Goal: Transaction & Acquisition: Purchase product/service

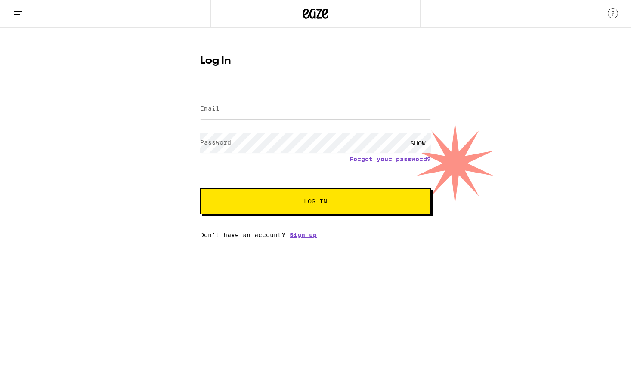
click at [279, 117] on input "Email" at bounding box center [315, 108] width 231 height 19
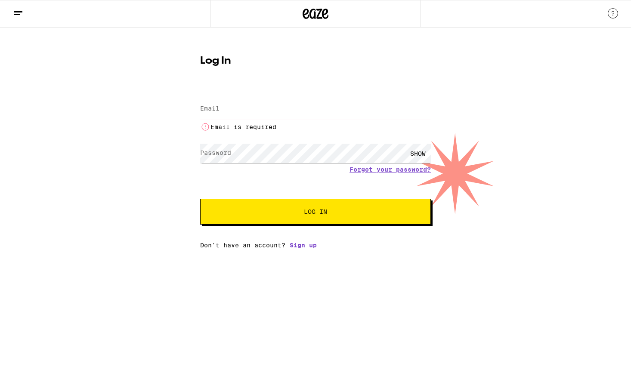
type input "[EMAIL_ADDRESS][DOMAIN_NAME]"
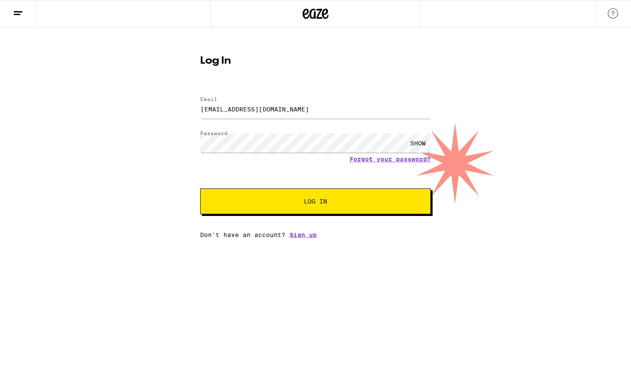
click at [302, 201] on span "Log In" at bounding box center [315, 202] width 161 height 6
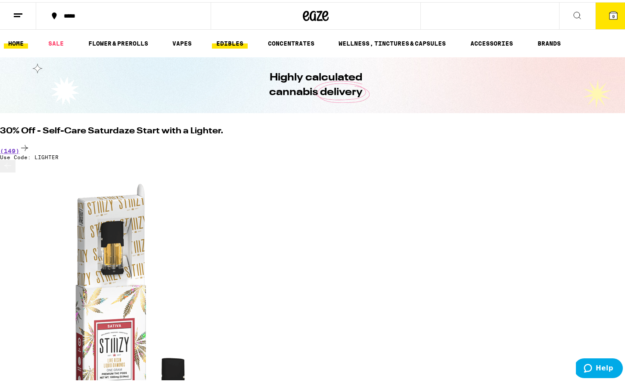
click at [228, 39] on link "EDIBLES" at bounding box center [230, 41] width 36 height 10
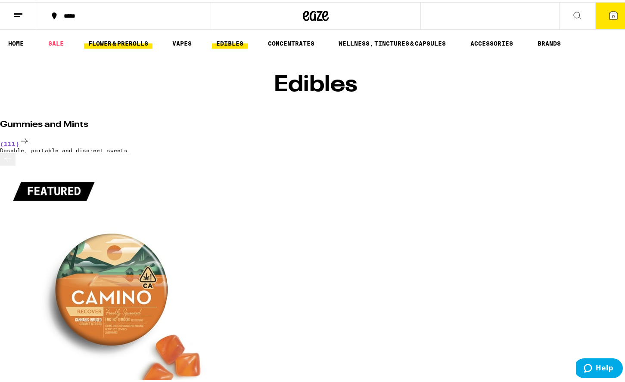
click at [122, 41] on link "FLOWER & PREROLLS" at bounding box center [118, 41] width 68 height 10
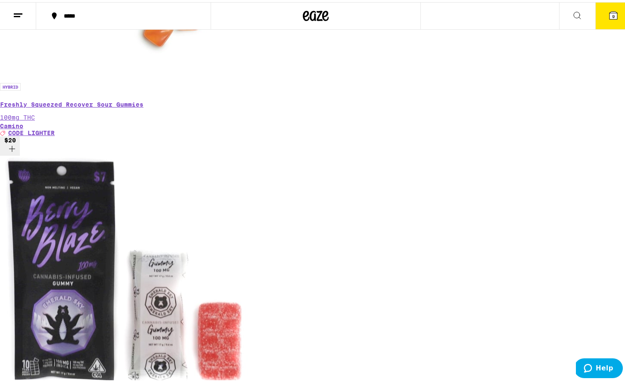
scroll to position [409, 0]
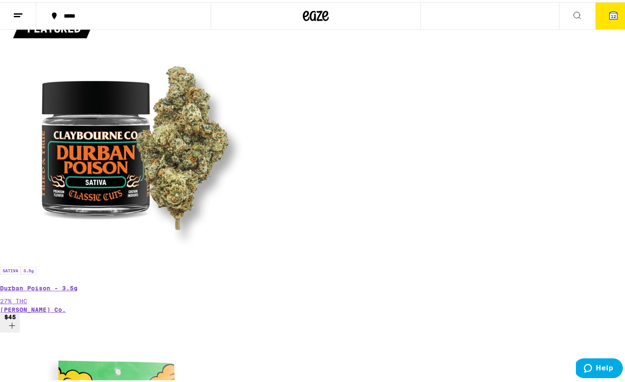
scroll to position [168, 0]
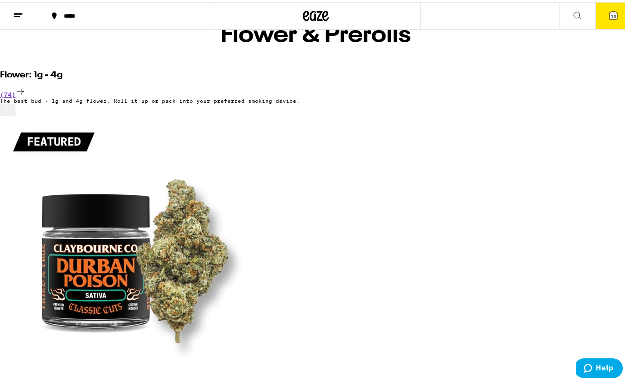
scroll to position [0, 0]
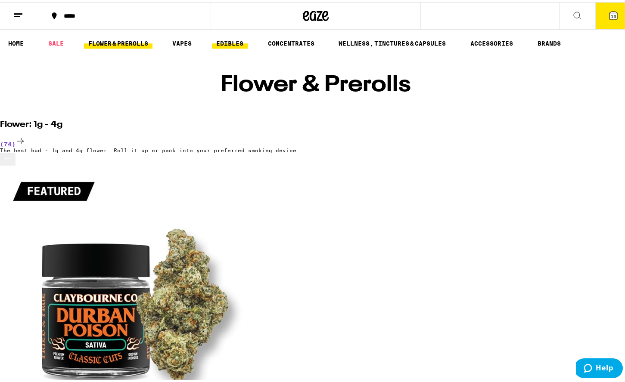
click at [226, 40] on link "EDIBLES" at bounding box center [230, 41] width 36 height 10
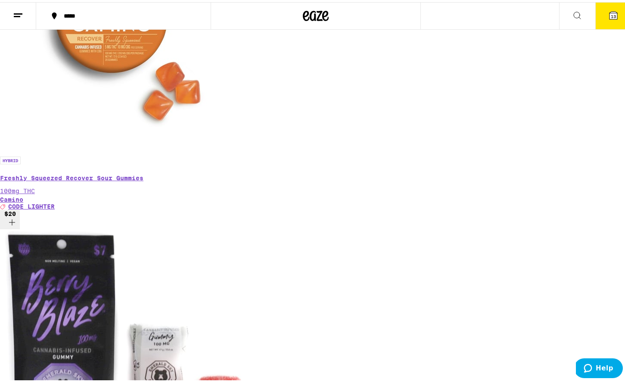
scroll to position [301, 0]
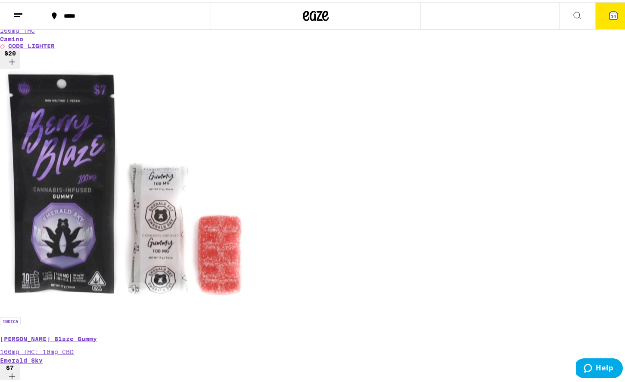
scroll to position [483, 0]
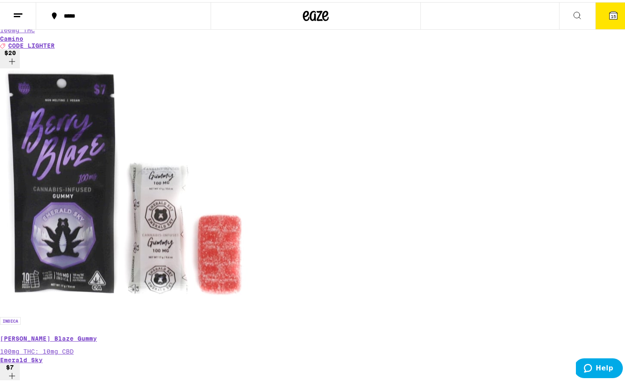
scroll to position [0, 1197]
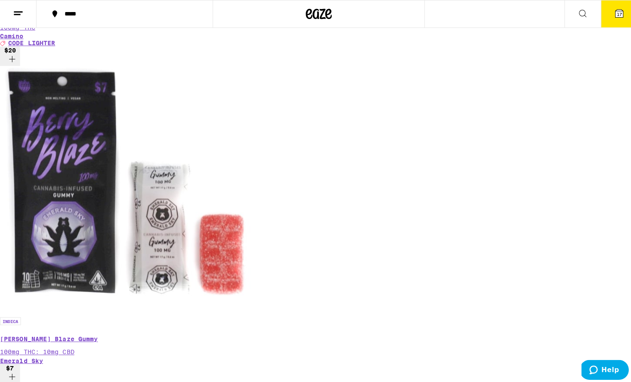
scroll to position [0, 0]
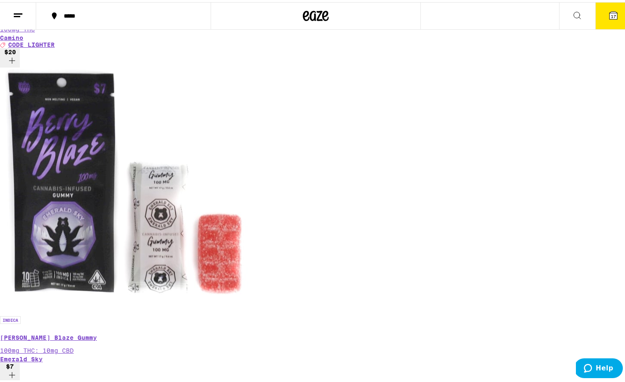
click at [606, 4] on button "17" at bounding box center [613, 13] width 36 height 27
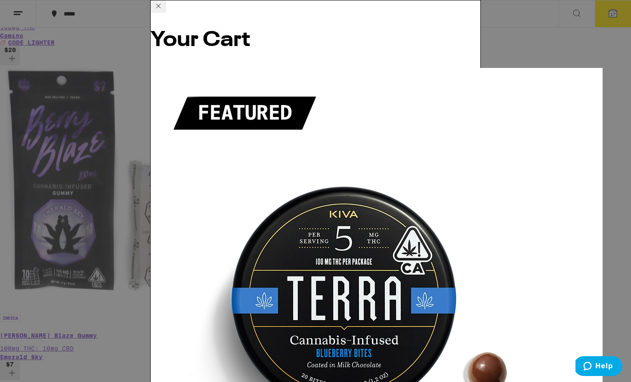
scroll to position [440, 0]
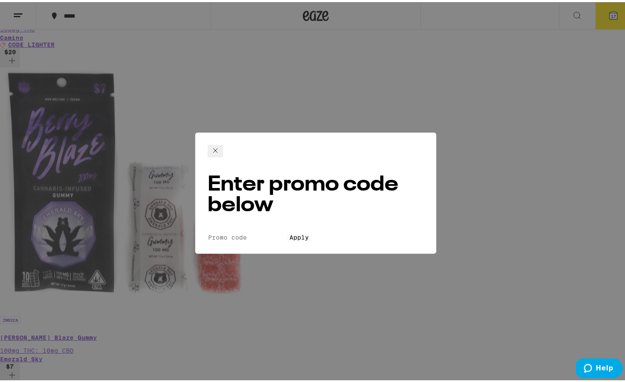
click at [262, 232] on input "Promo Code" at bounding box center [247, 236] width 79 height 8
type input "Lighter"
click at [287, 232] on button "Apply" at bounding box center [299, 236] width 25 height 8
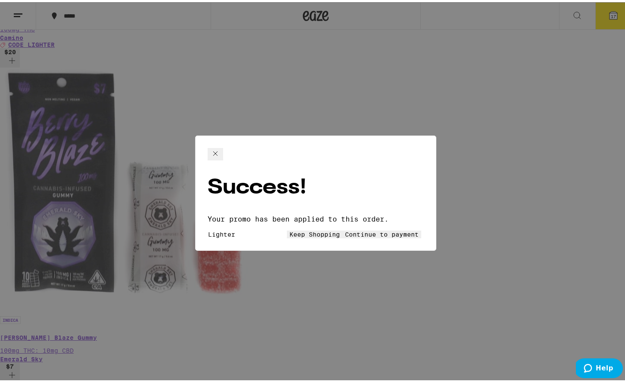
click at [289, 229] on button "Keep Shopping" at bounding box center [315, 233] width 56 height 8
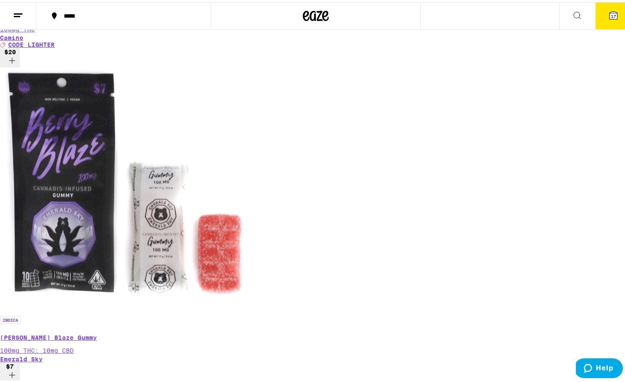
click at [613, 0] on button "17" at bounding box center [613, 13] width 36 height 27
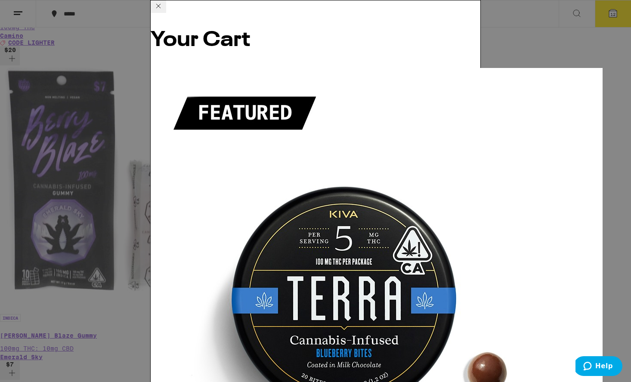
scroll to position [68, 0]
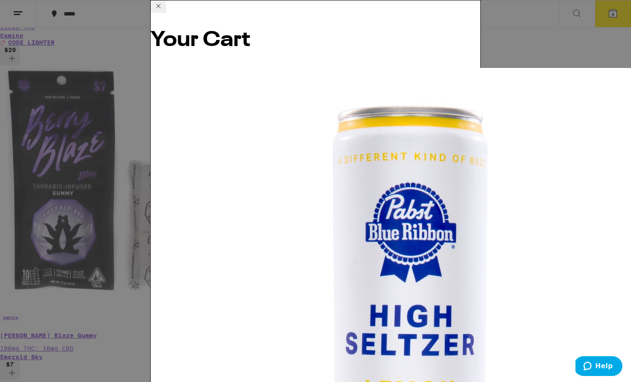
scroll to position [88, 0]
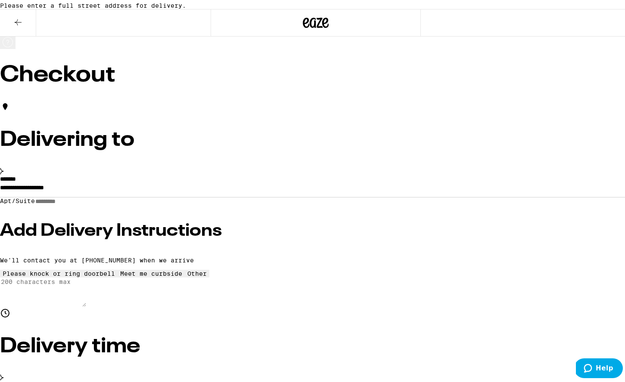
click at [96, 203] on input "Apt/Suite" at bounding box center [65, 199] width 61 height 7
type input "***"
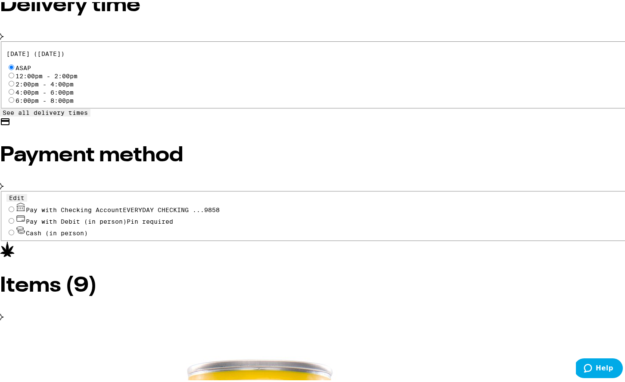
scroll to position [361, 0]
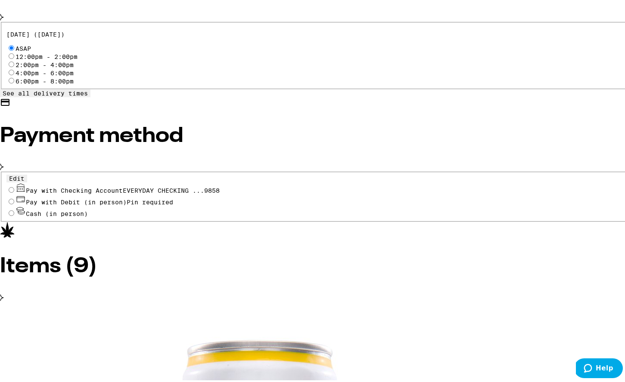
click at [14, 185] on input "Pay with Checking Account EVERYDAY CHECKING ...9858" at bounding box center [12, 188] width 6 height 6
radio input "true"
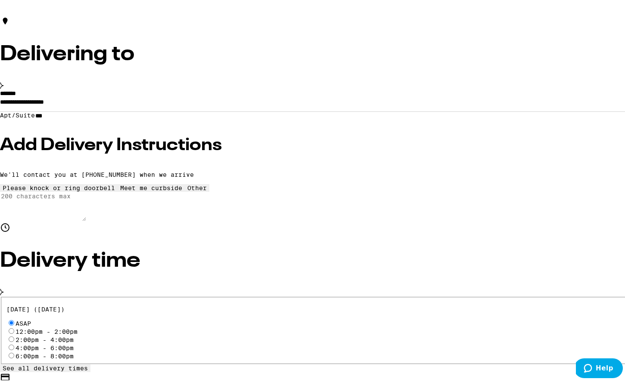
scroll to position [0, 0]
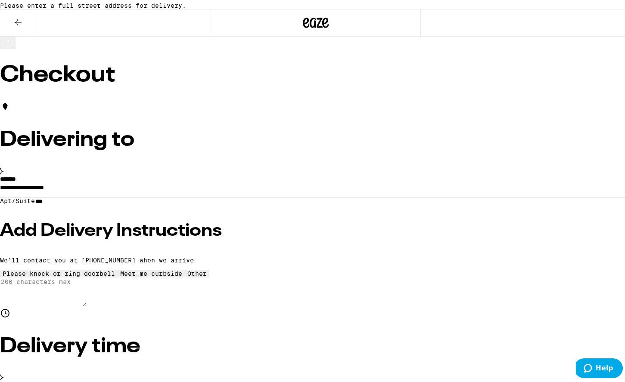
click at [118, 194] on input "**********" at bounding box center [315, 187] width 631 height 15
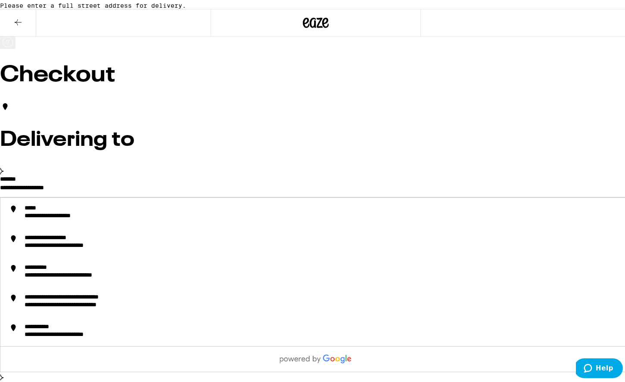
drag, startPoint x: 163, startPoint y: 195, endPoint x: 34, endPoint y: 186, distance: 129.5
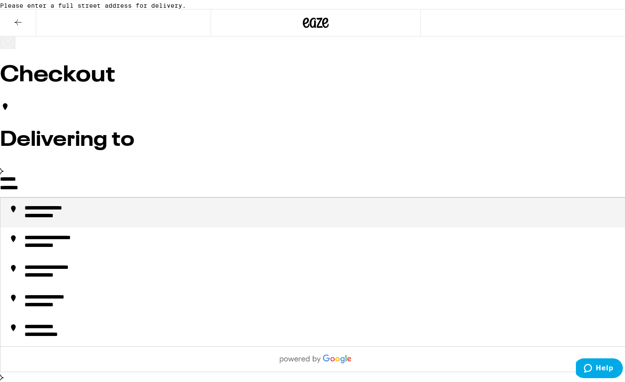
click at [91, 211] on div "**********" at bounding box center [58, 207] width 66 height 8
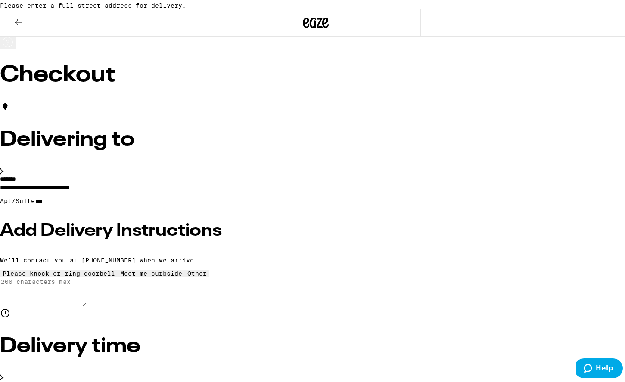
type input "**********"
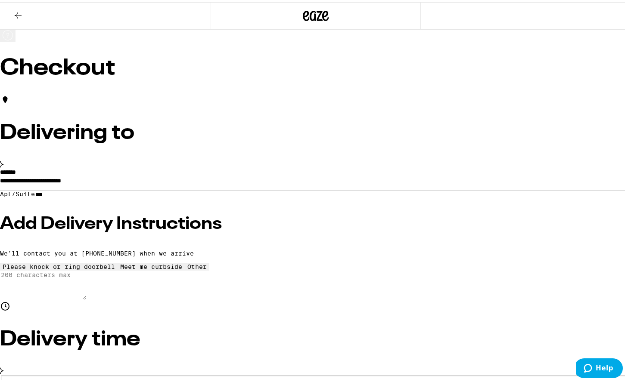
click at [191, 227] on h3 "Add Delivery Instructions" at bounding box center [315, 222] width 631 height 17
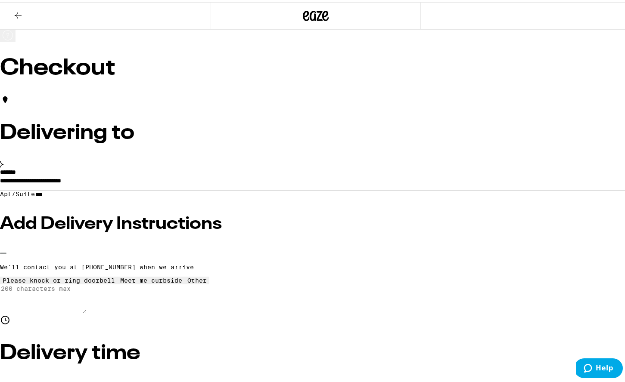
click at [59, 275] on icon at bounding box center [59, 275] width 0 height 0
click at [197, 275] on icon at bounding box center [197, 275] width 0 height 0
click at [86, 312] on textarea "Enter any other delivery instructions you want driver to know" at bounding box center [43, 296] width 86 height 29
click at [86, 312] on textarea "Meet at door. Gate code is #2948" at bounding box center [43, 296] width 86 height 29
type textarea "Meet at door. Gate code is press call, then #2948"
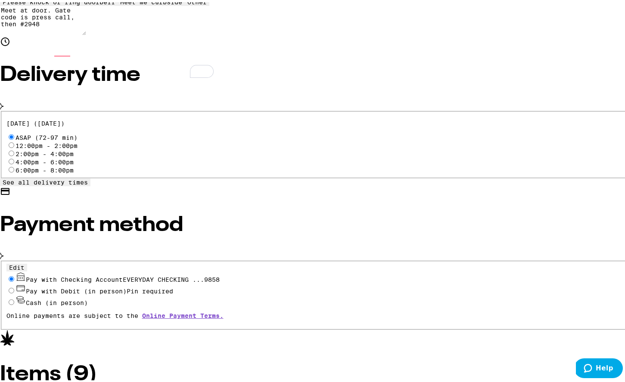
scroll to position [346, 0]
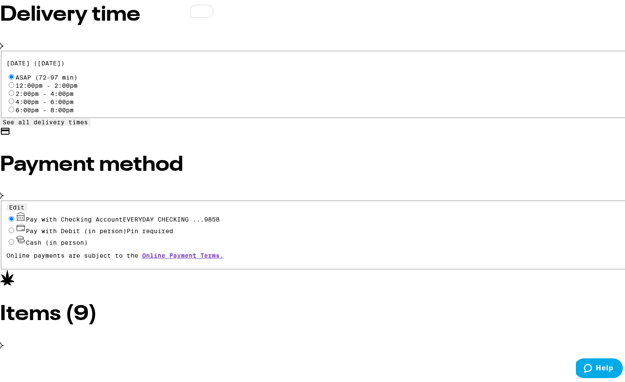
click at [78, 233] on div "Pay with Debit (in person) Pin required" at bounding box center [315, 227] width 619 height 12
click at [14, 231] on input "Pay with Debit (in person) Pin required" at bounding box center [12, 229] width 6 height 6
radio input "true"
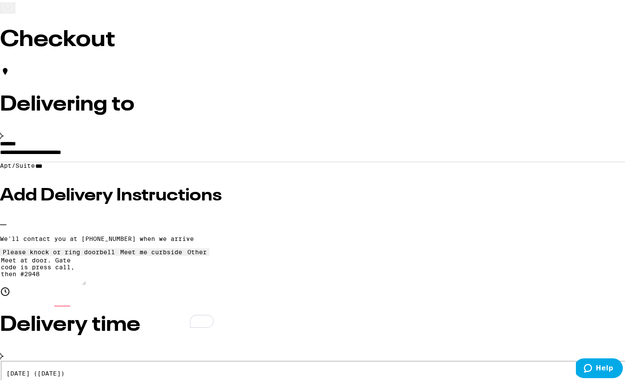
scroll to position [0, 0]
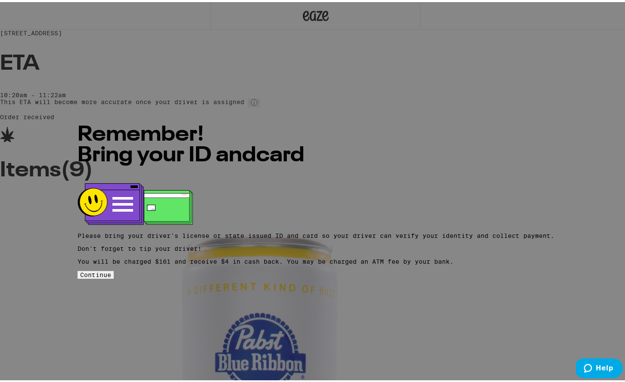
click at [111, 270] on span "Continue" at bounding box center [95, 273] width 31 height 7
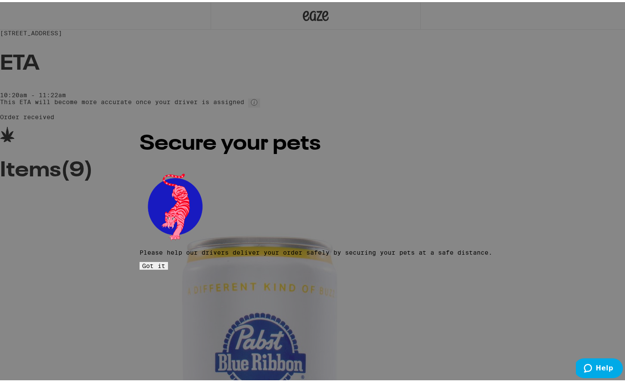
click at [168, 260] on button "Got it" at bounding box center [154, 264] width 28 height 8
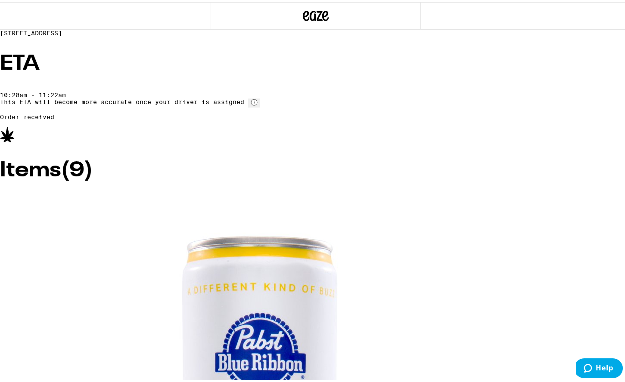
click at [451, 118] on div "ETA 10:20am - 11:22am This ETA will become more accurate once your driver is as…" at bounding box center [315, 85] width 631 height 67
click at [421, 118] on div "ETA 10:20am - 11:22am This ETA will become more accurate once your driver is as…" at bounding box center [315, 85] width 631 height 67
